Goal: Use online tool/utility: Utilize a website feature to perform a specific function

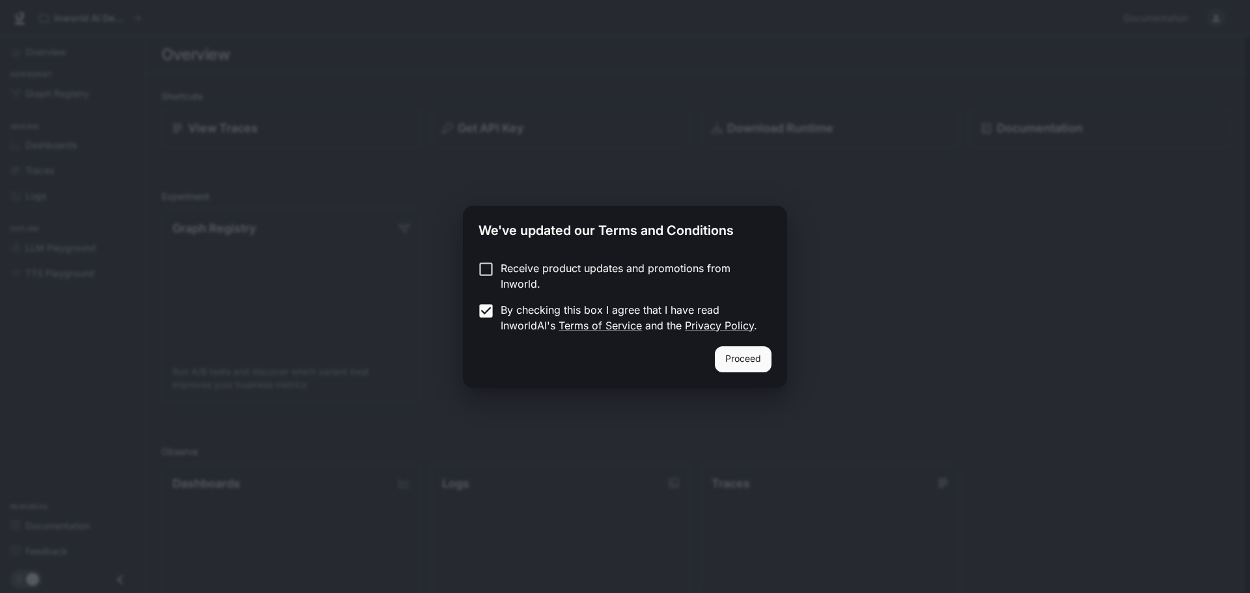
click at [761, 357] on button "Proceed" at bounding box center [743, 359] width 57 height 26
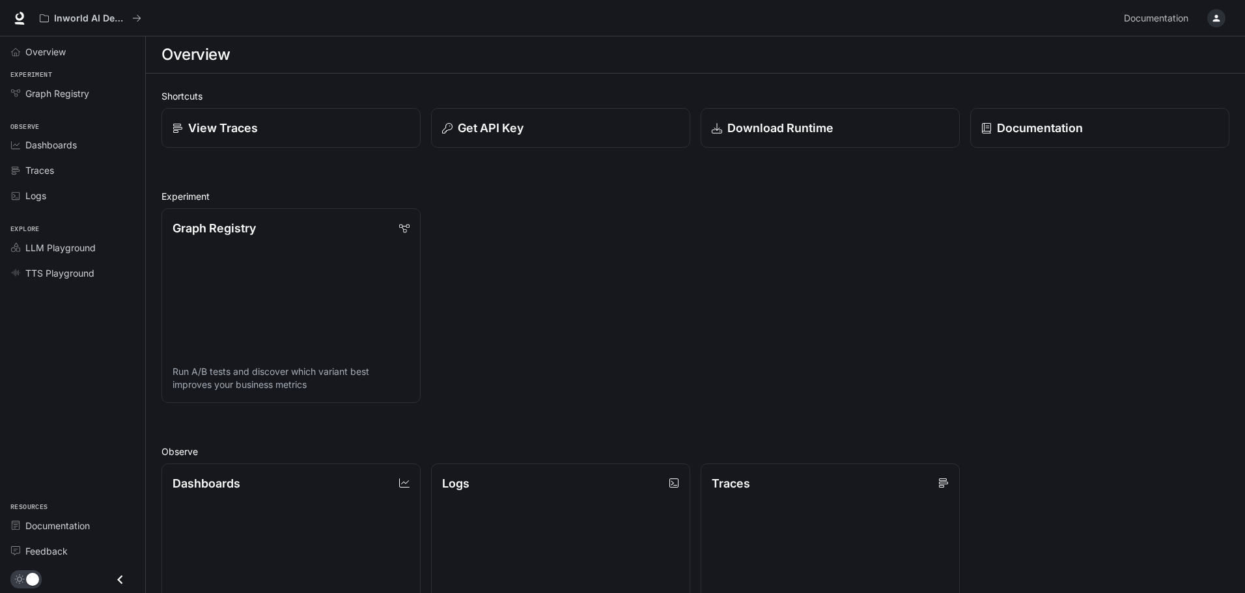
click at [550, 227] on div "Graph Registry Run A/B tests and discover which variant best improves your busi…" at bounding box center [690, 300] width 1078 height 205
click at [68, 141] on span "Dashboards" at bounding box center [50, 145] width 51 height 14
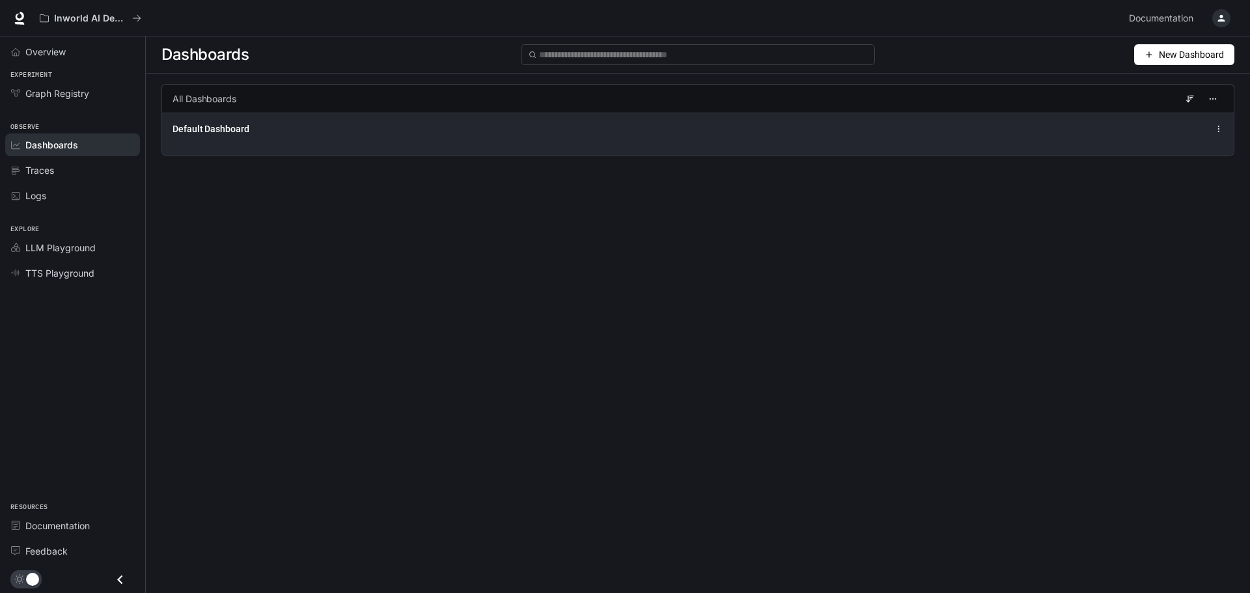
click at [241, 125] on span "Default Dashboard" at bounding box center [211, 128] width 77 height 13
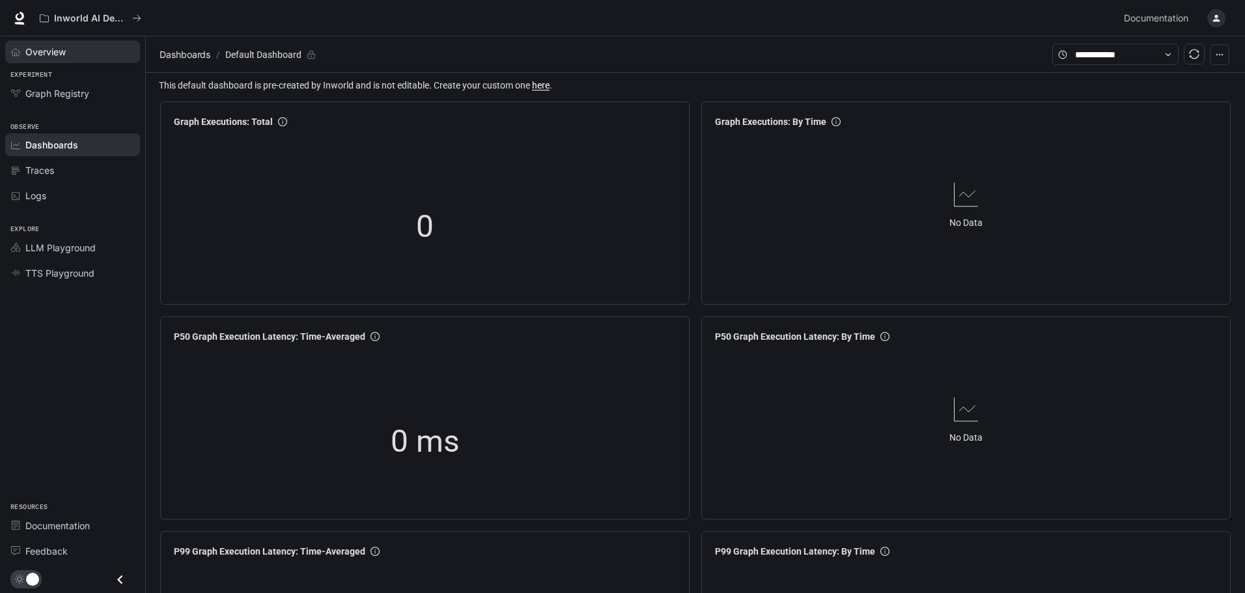
click at [58, 49] on span "Overview" at bounding box center [45, 52] width 40 height 14
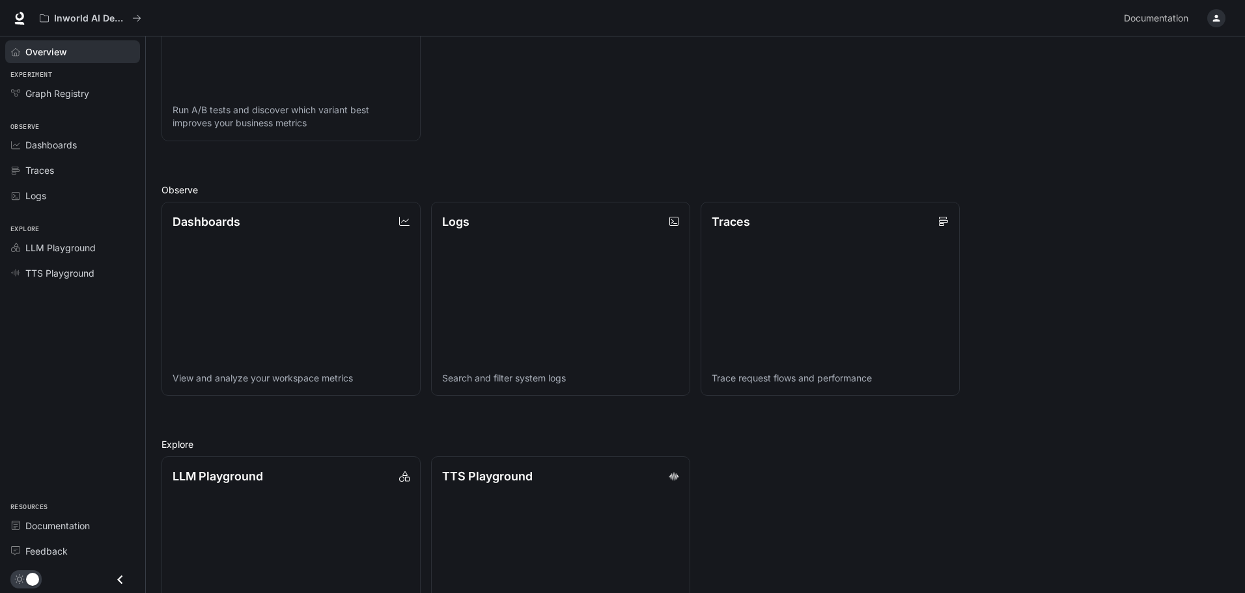
scroll to position [335, 0]
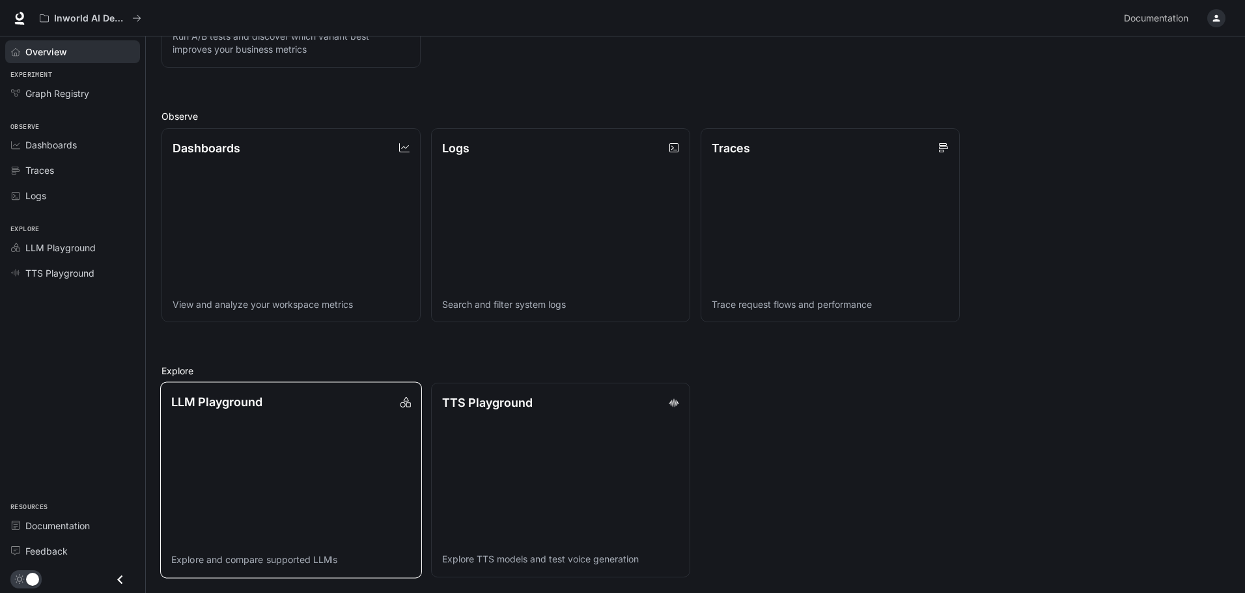
click at [326, 454] on link "LLM Playground Explore and compare supported LLMs" at bounding box center [291, 480] width 262 height 196
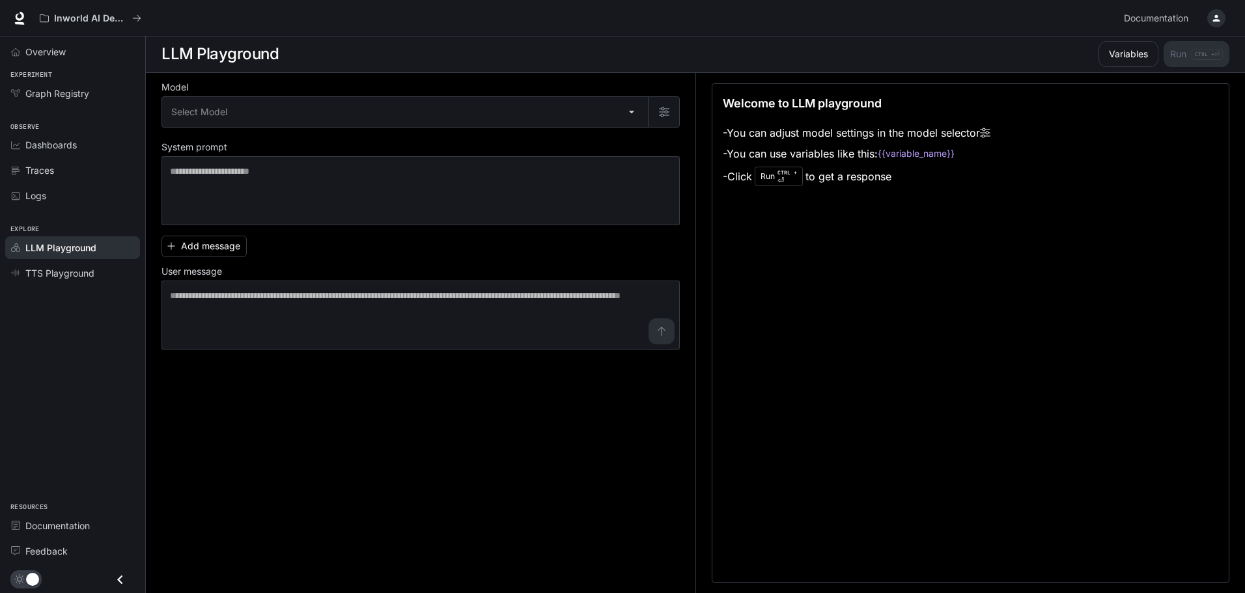
scroll to position [1, 0]
click at [634, 113] on body "Skip to main content Inworld AI Demos Documentation Documentation Portal Overvi…" at bounding box center [622, 296] width 1245 height 594
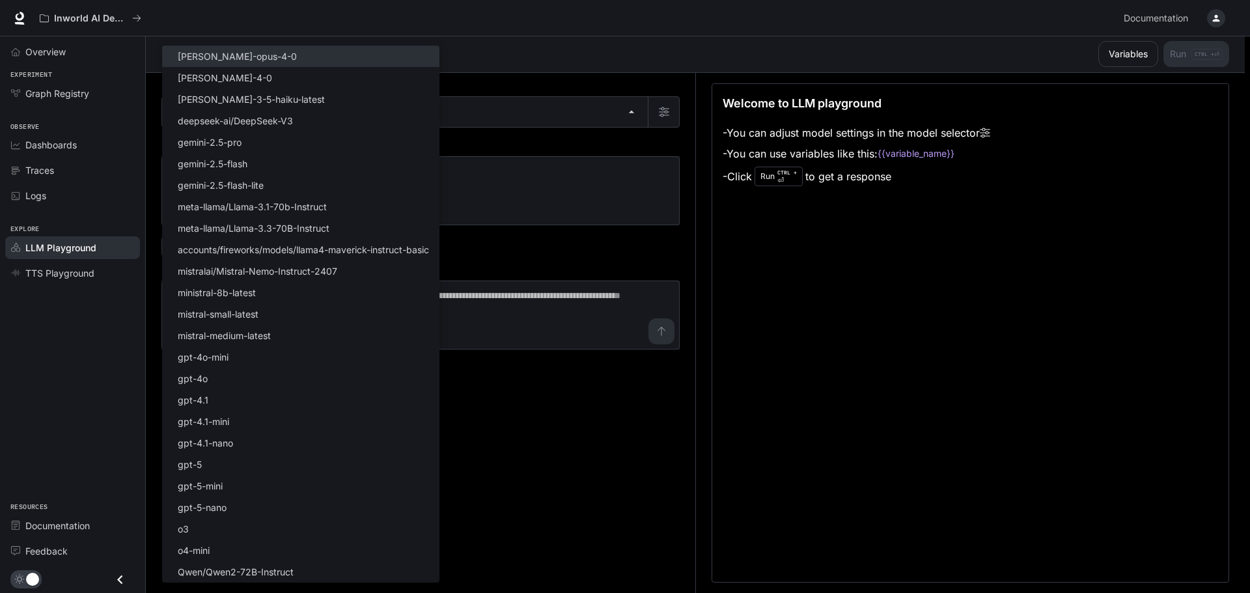
click at [249, 51] on p "[PERSON_NAME]-opus-4-0" at bounding box center [237, 56] width 119 height 14
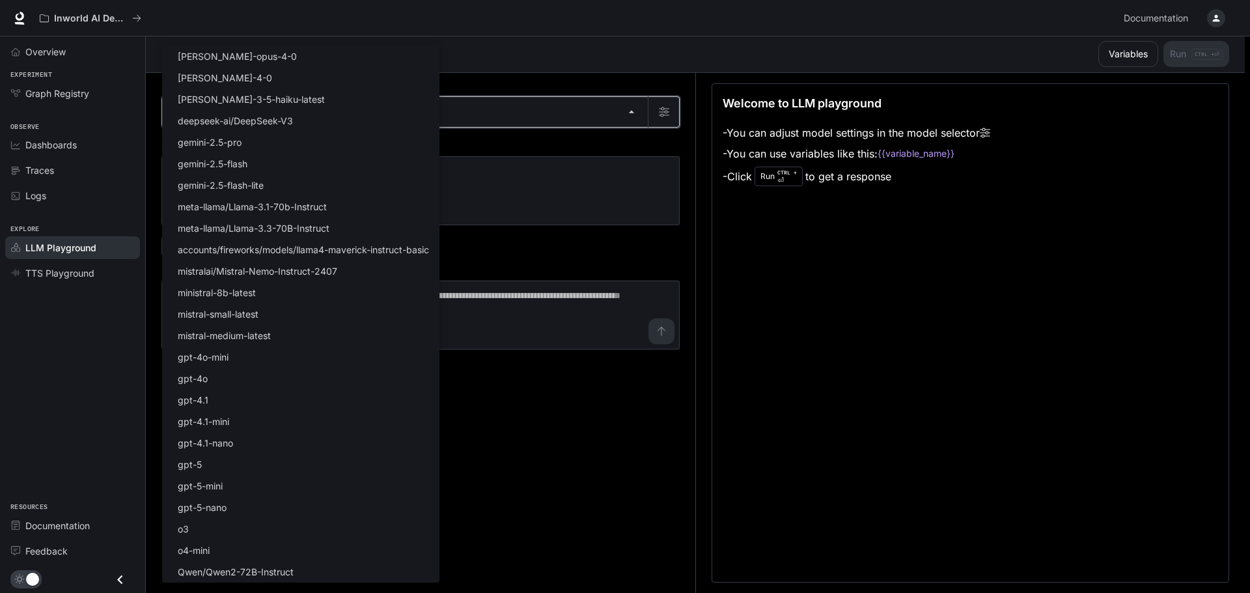
type input "**********"
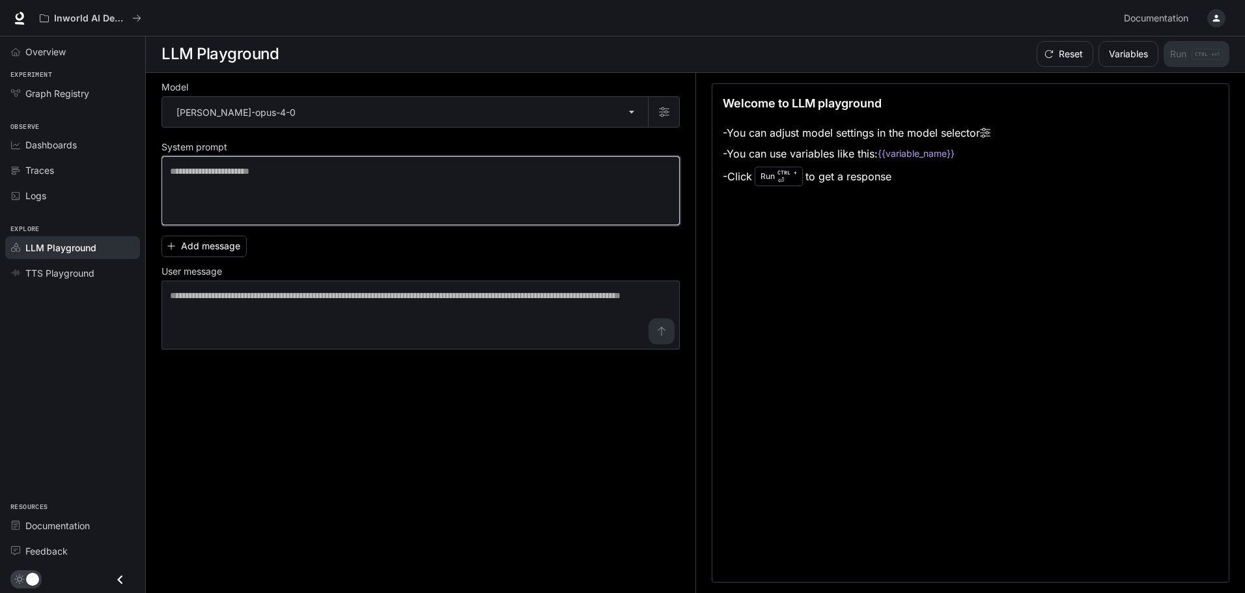
click at [405, 174] on textarea at bounding box center [420, 191] width 501 height 52
click at [330, 204] on textarea at bounding box center [420, 191] width 501 height 52
type textarea "*******"
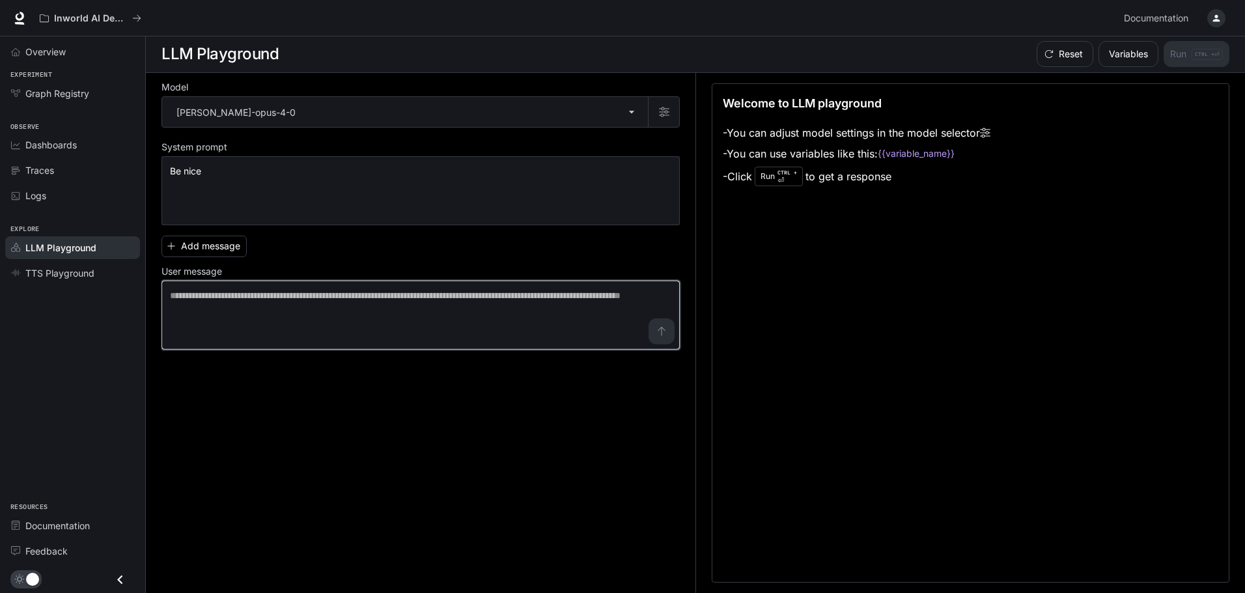
click at [310, 305] on textarea at bounding box center [420, 315] width 501 height 52
type textarea "*"
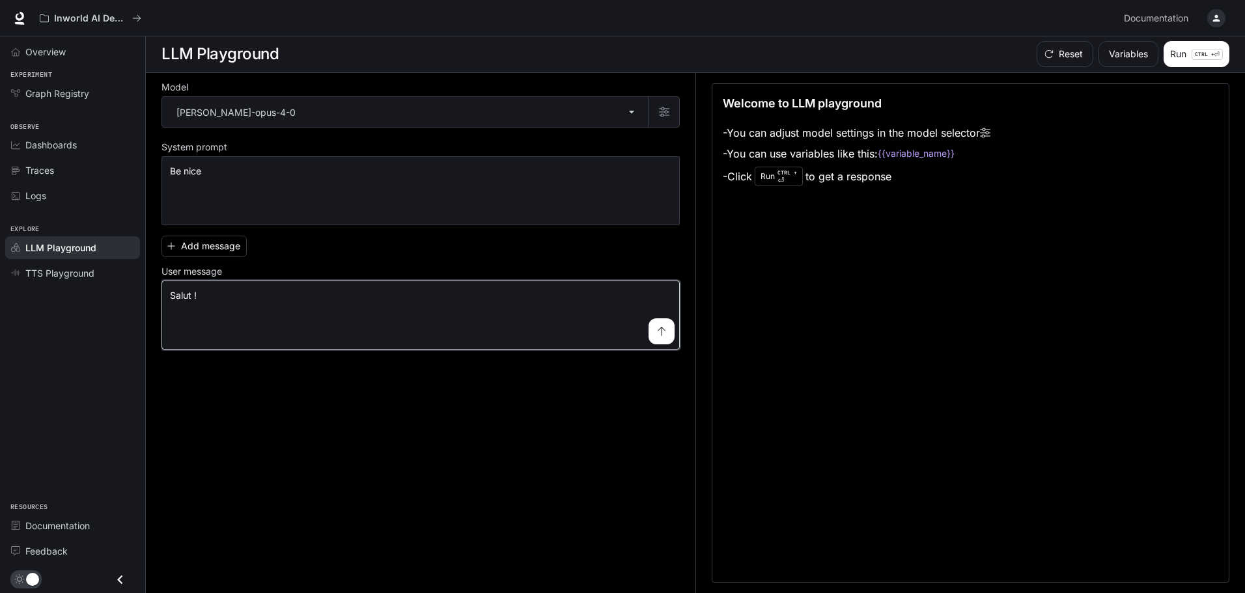
type textarea "*******"
click at [660, 333] on icon "submit" at bounding box center [661, 331] width 10 height 10
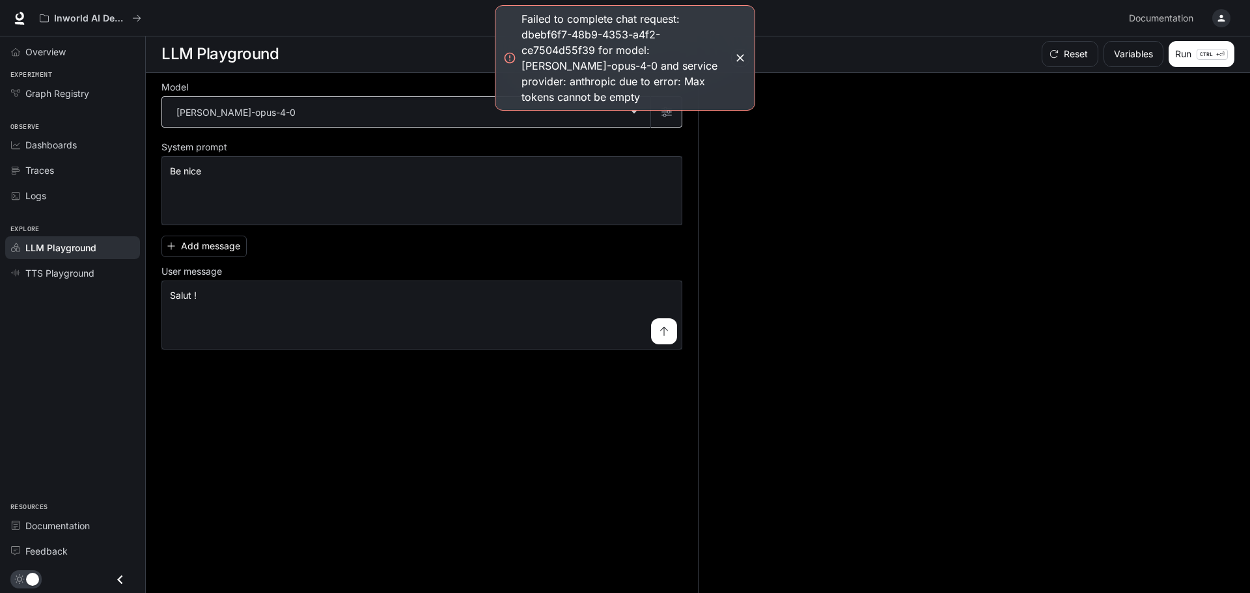
click at [450, 102] on body "**********" at bounding box center [625, 296] width 1250 height 594
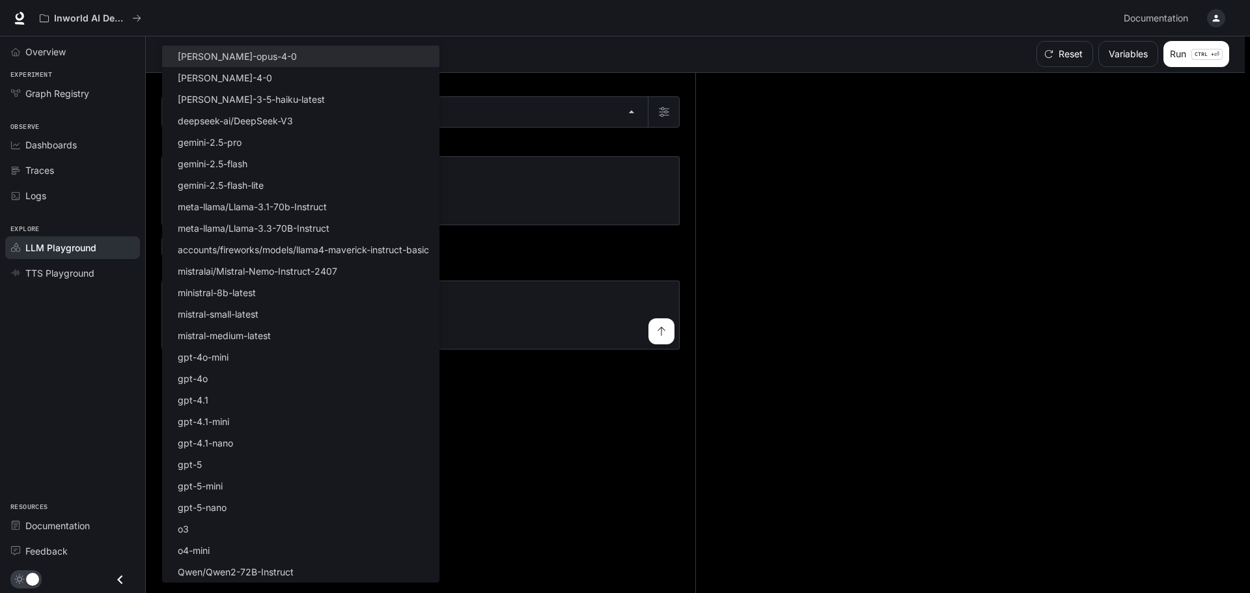
click at [555, 471] on div at bounding box center [625, 296] width 1250 height 593
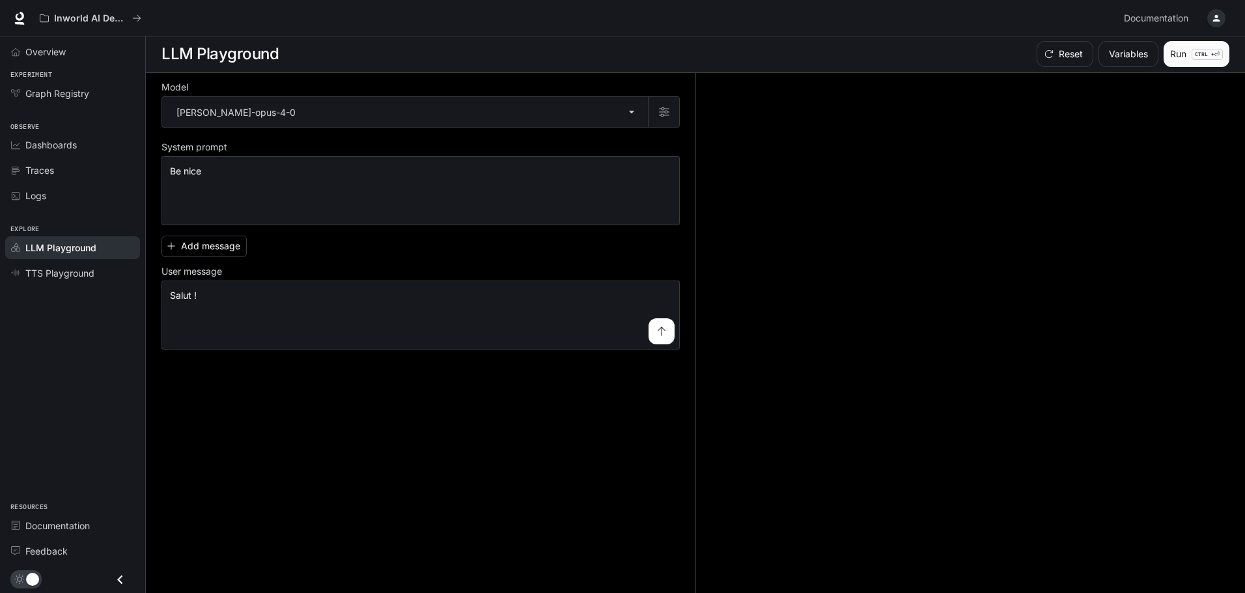
click at [1187, 53] on button "Run CTRL + ⏎" at bounding box center [1197, 54] width 66 height 26
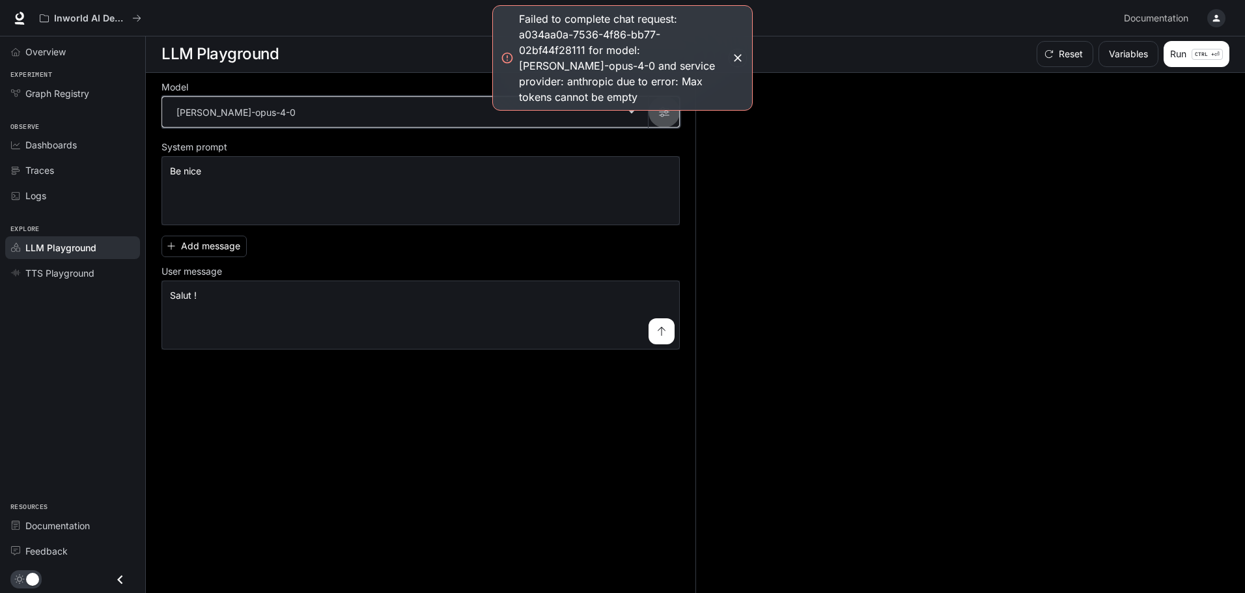
click at [666, 113] on icon "button" at bounding box center [664, 112] width 10 height 10
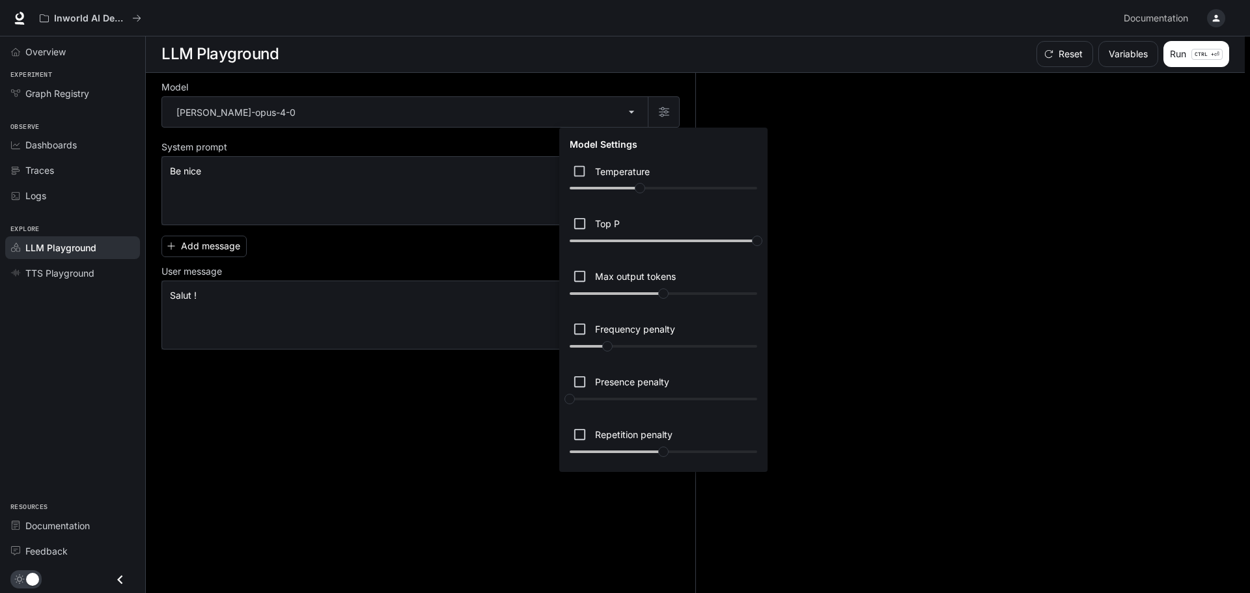
click at [409, 462] on div at bounding box center [625, 296] width 1250 height 593
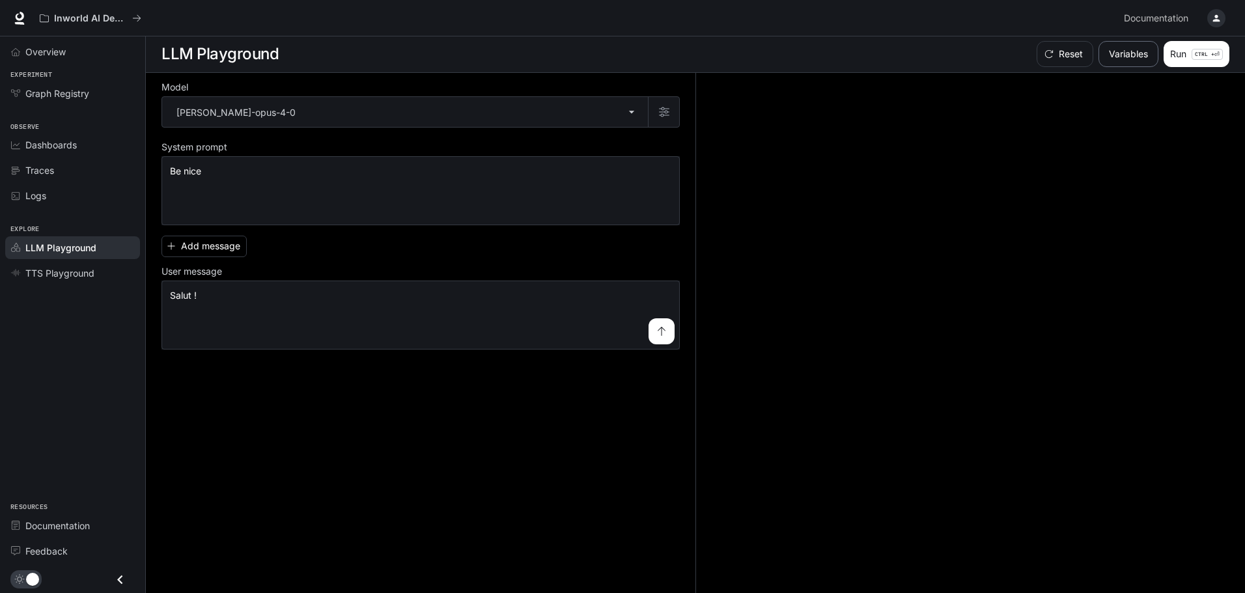
click at [1115, 57] on button "Variables" at bounding box center [1129, 54] width 60 height 26
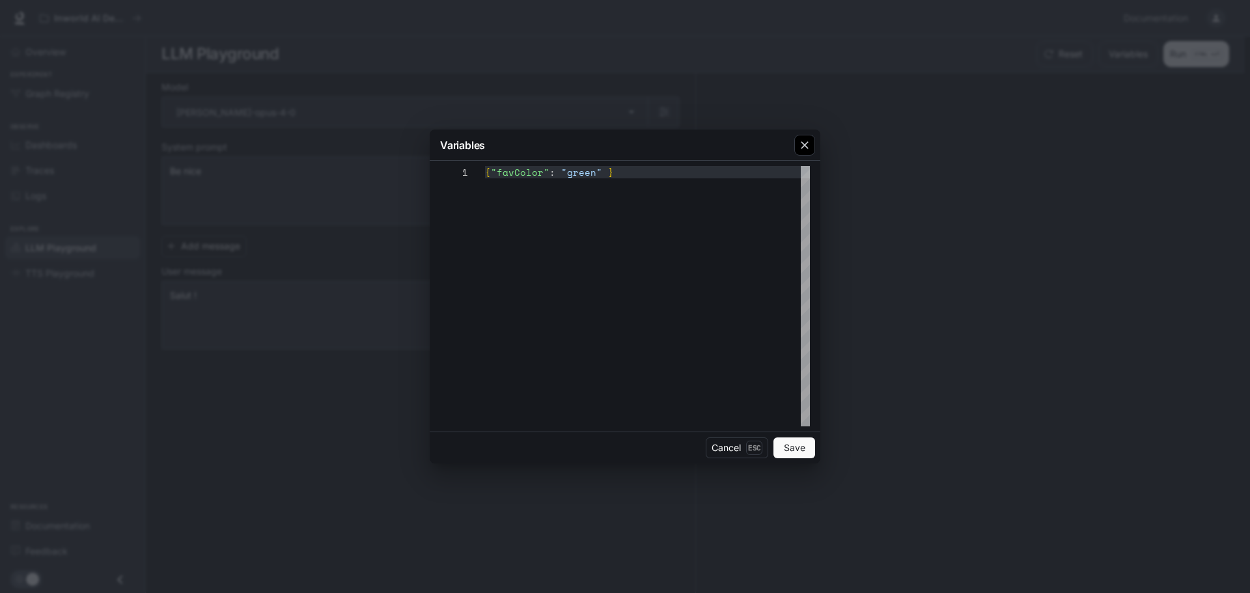
click at [812, 144] on div "button" at bounding box center [805, 145] width 21 height 21
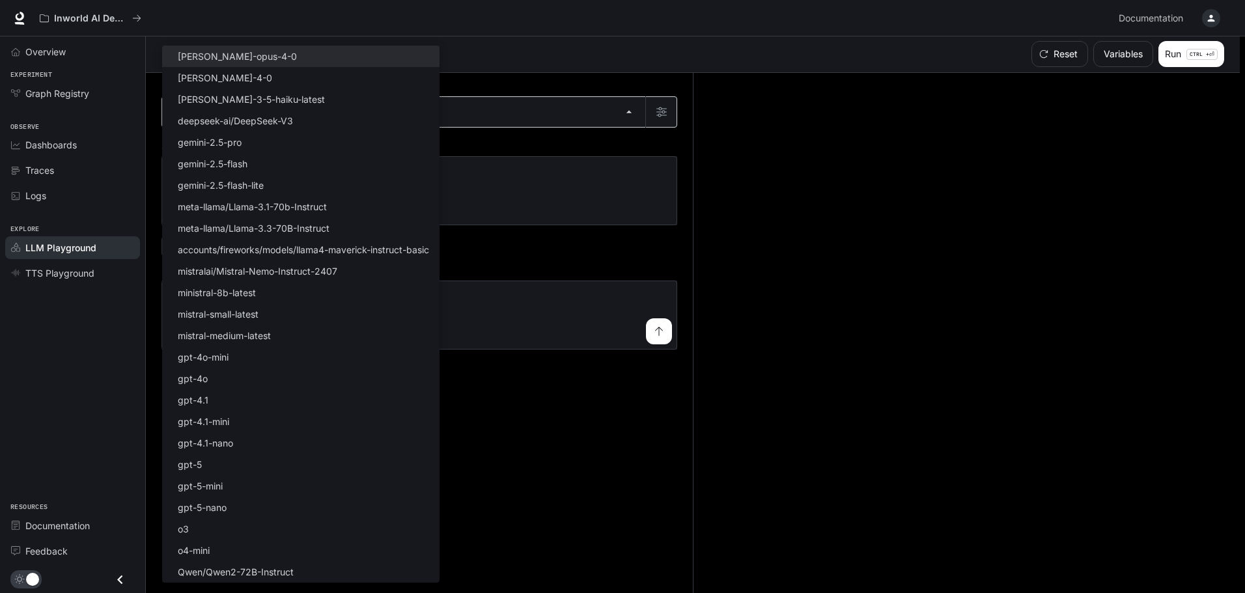
click at [406, 119] on body "**********" at bounding box center [622, 296] width 1245 height 594
click at [59, 275] on div at bounding box center [625, 296] width 1250 height 593
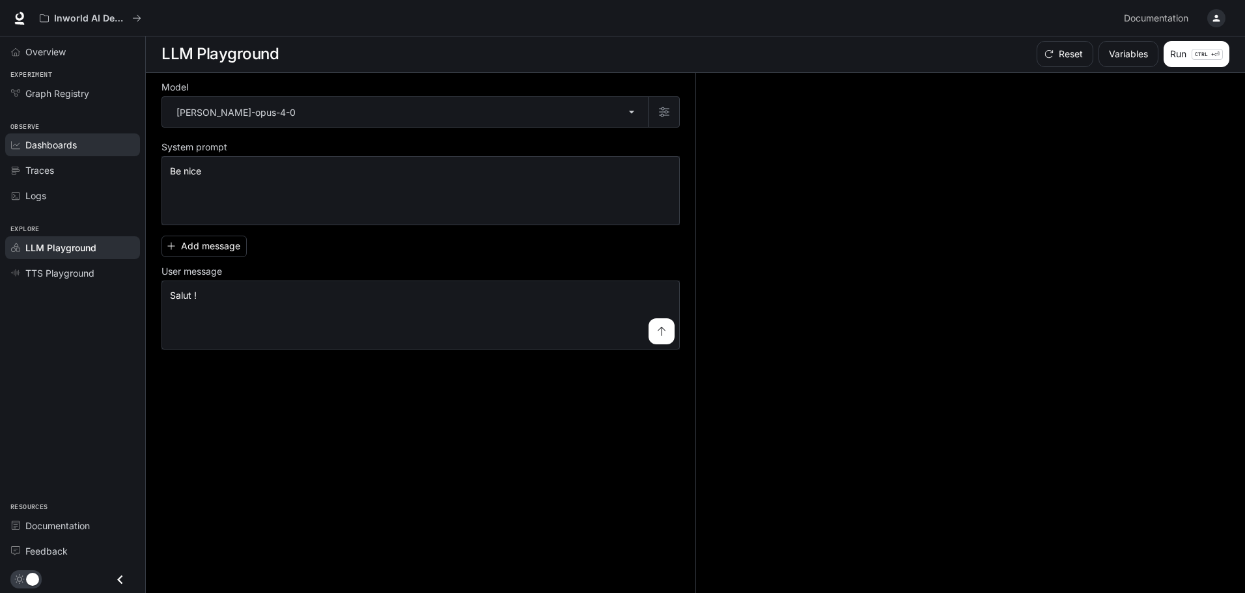
click at [47, 146] on span "Dashboards" at bounding box center [50, 145] width 51 height 14
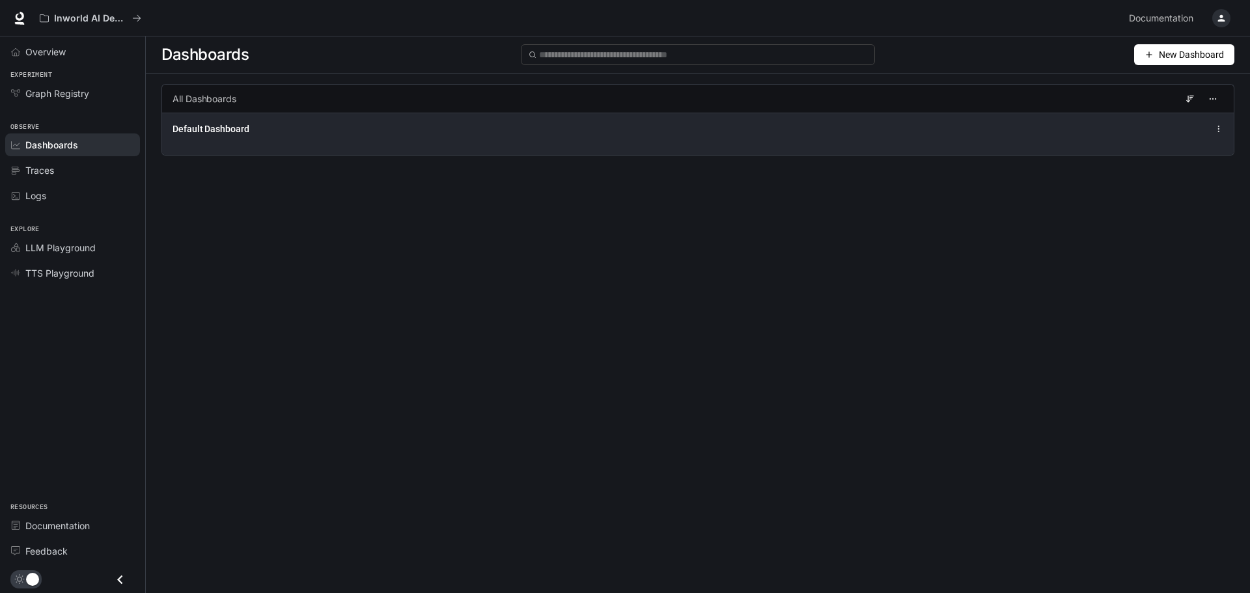
click at [236, 134] on span "Default Dashboard" at bounding box center [211, 128] width 77 height 13
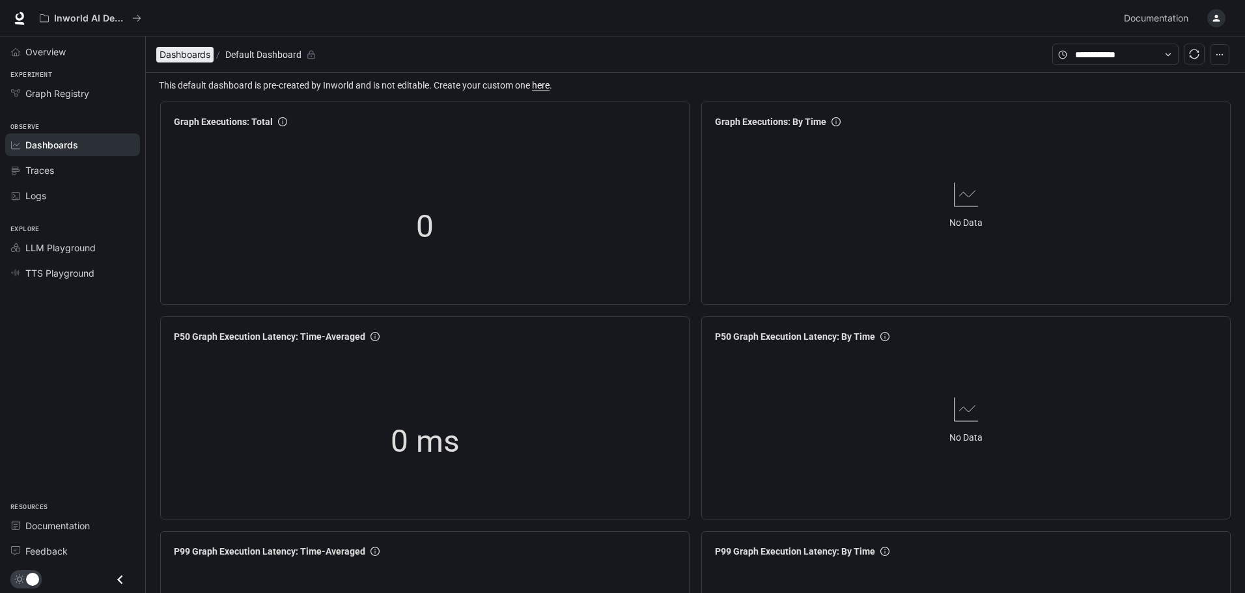
click at [176, 60] on span "Dashboards" at bounding box center [185, 55] width 51 height 16
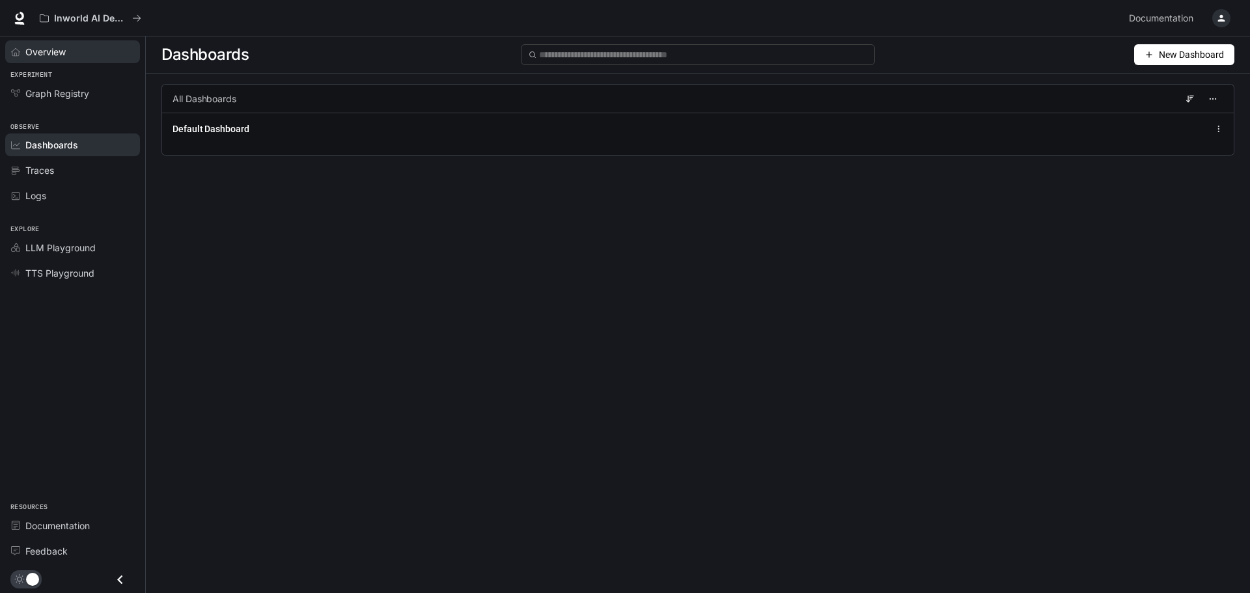
click at [46, 53] on span "Overview" at bounding box center [45, 52] width 40 height 14
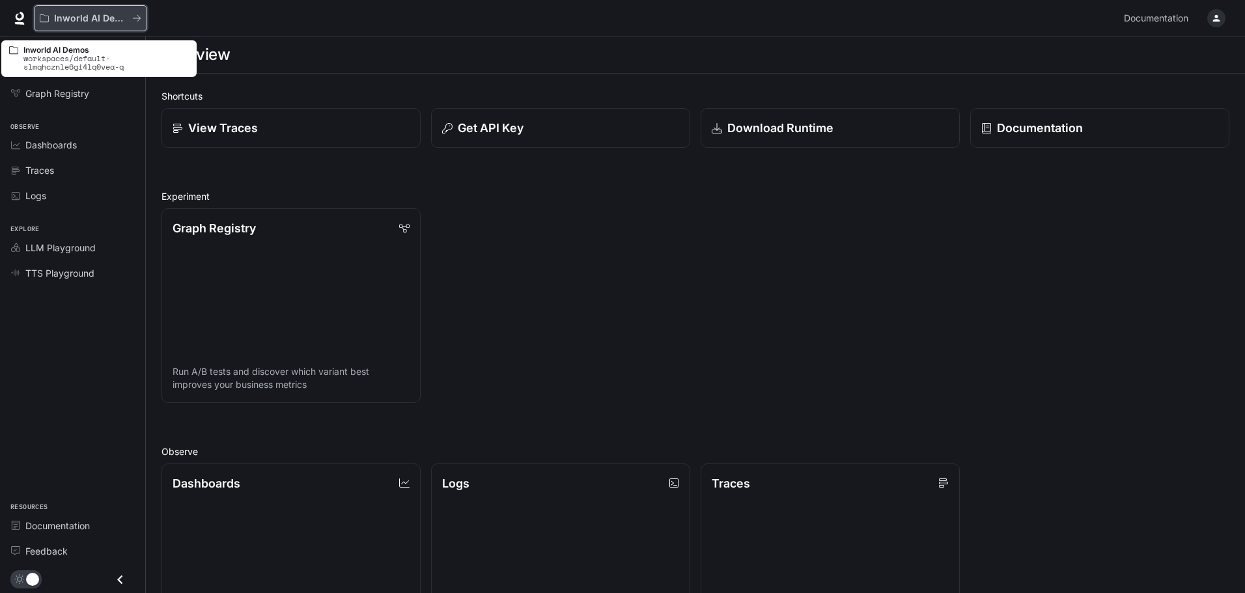
click at [110, 20] on p "Inworld AI Demos" at bounding box center [90, 18] width 73 height 11
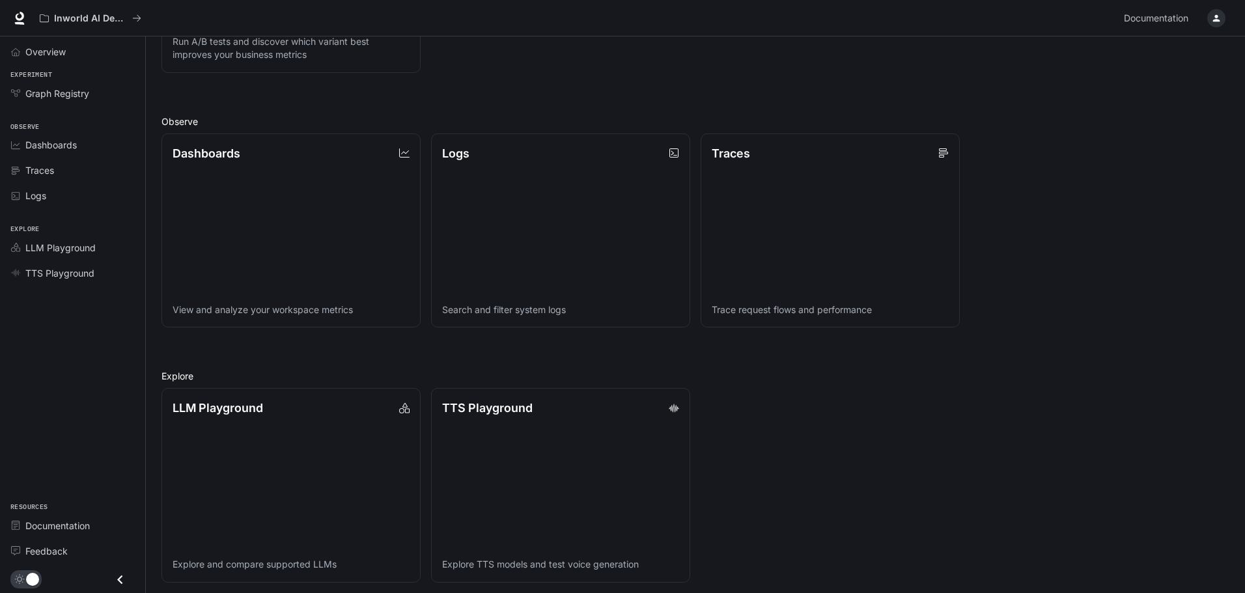
scroll to position [335, 0]
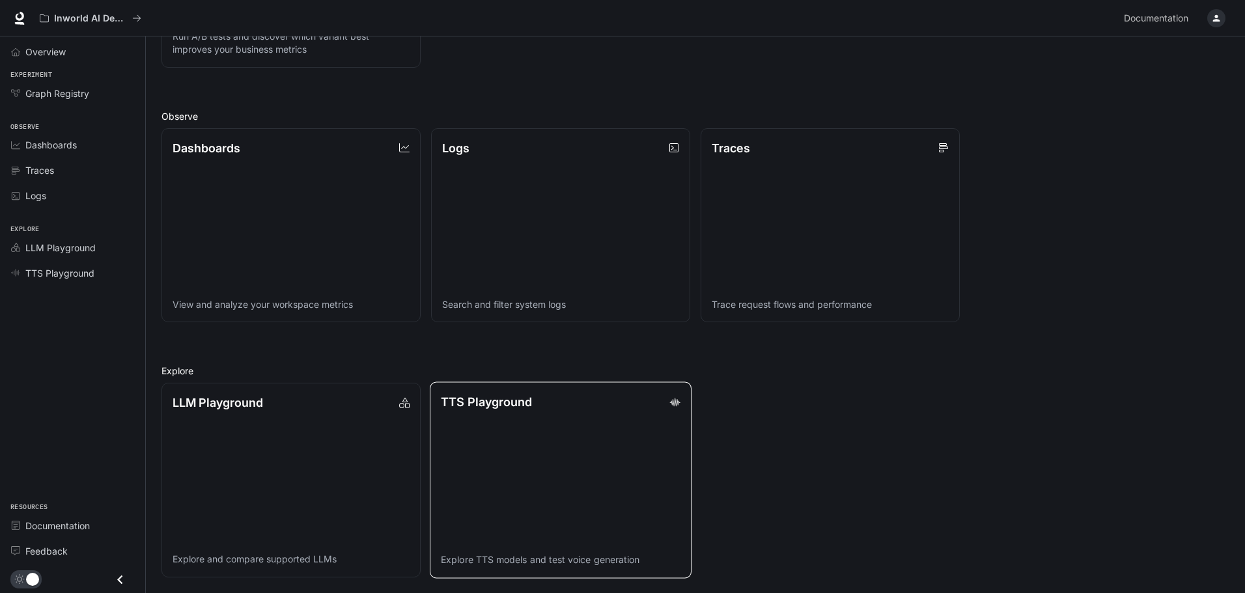
click at [498, 466] on link "TTS Playground Explore TTS models and test voice generation" at bounding box center [561, 480] width 262 height 196
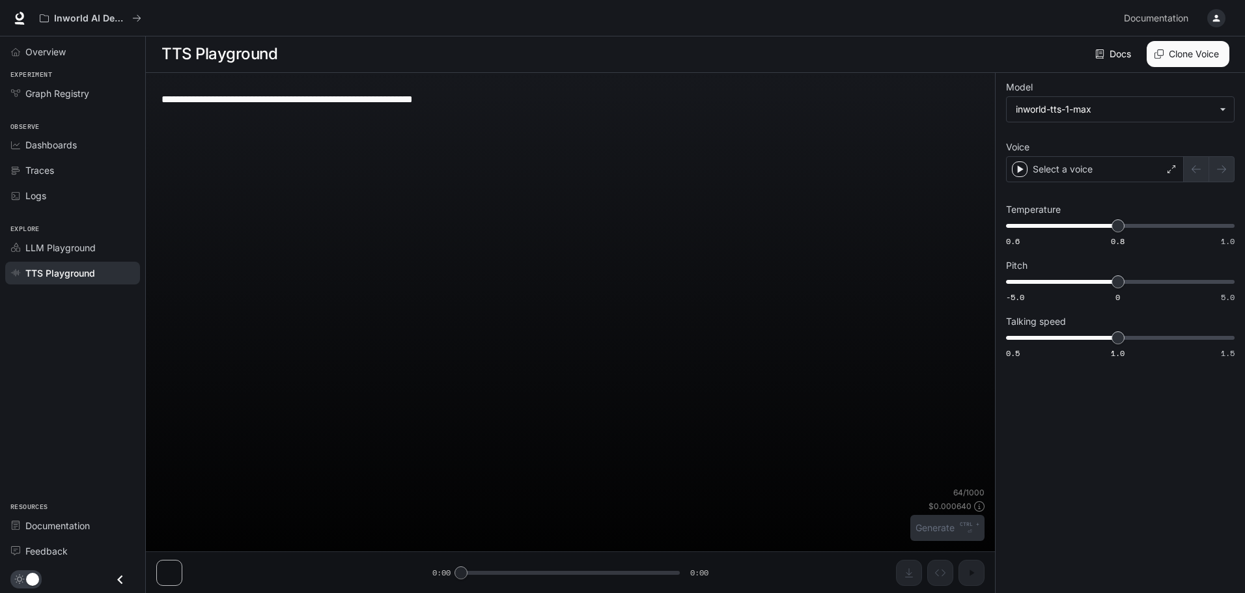
scroll to position [1, 0]
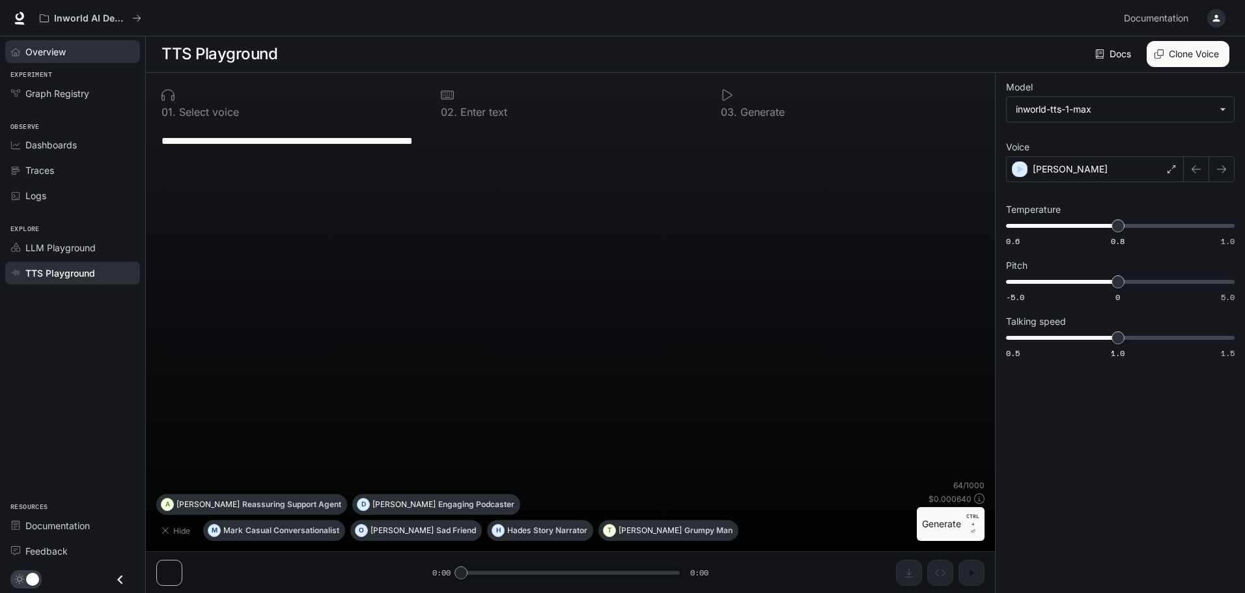
click at [49, 45] on span "Overview" at bounding box center [45, 52] width 40 height 14
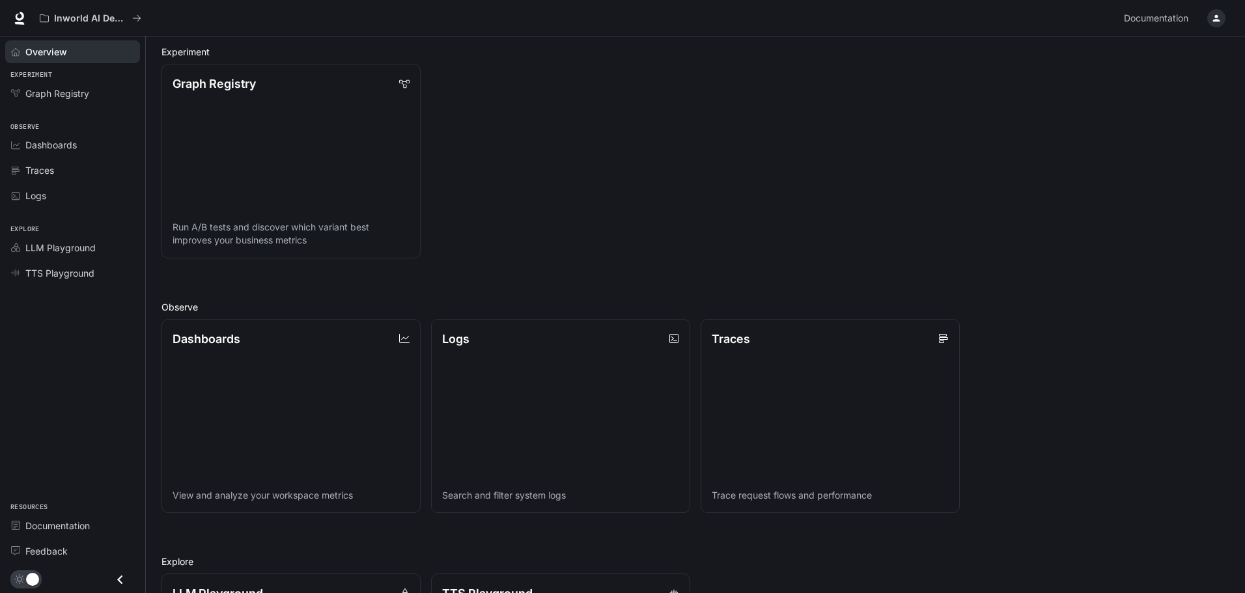
scroll to position [335, 0]
